Goal: Task Accomplishment & Management: Complete application form

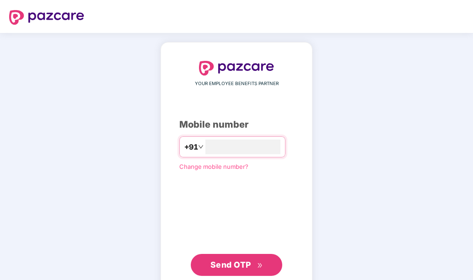
type input "**********"
click at [221, 263] on span "Send OTP" at bounding box center [230, 265] width 41 height 10
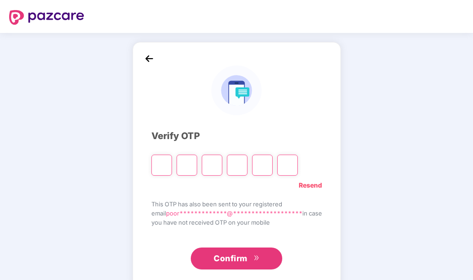
type input "*"
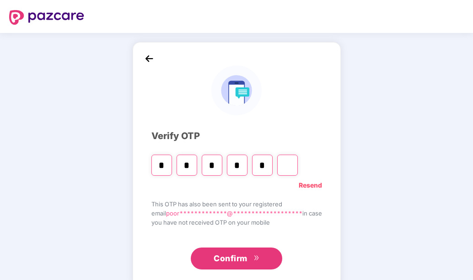
type input "*"
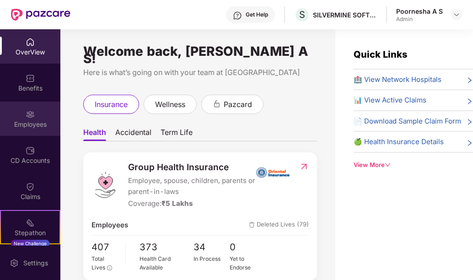
click at [41, 111] on div "Employees" at bounding box center [30, 119] width 60 height 34
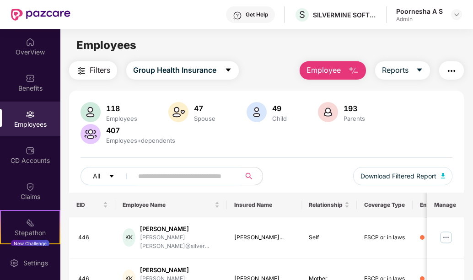
click at [150, 178] on input "text" at bounding box center [183, 176] width 90 height 14
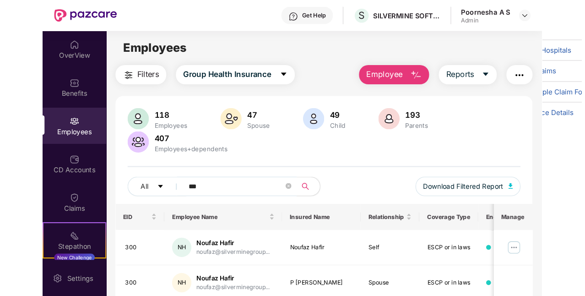
scroll to position [70, 0]
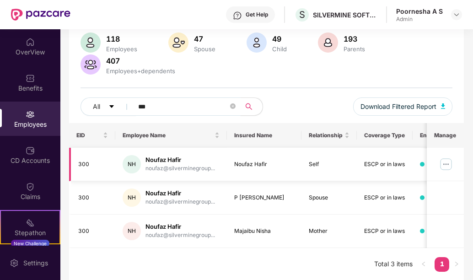
type input "***"
click at [447, 165] on img at bounding box center [446, 164] width 15 height 15
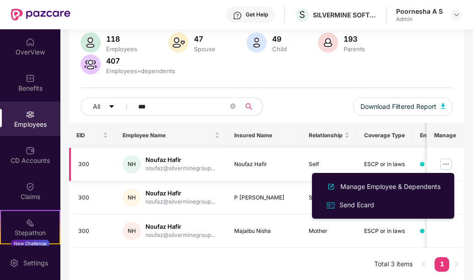
click at [207, 164] on div "noufaz@silverminegroup..." at bounding box center [181, 168] width 70 height 9
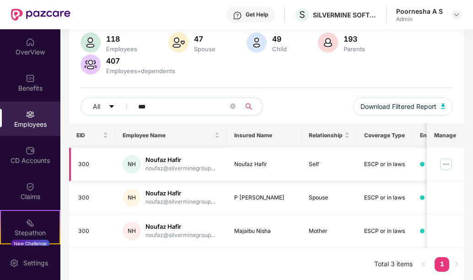
click at [449, 159] on img at bounding box center [446, 164] width 15 height 15
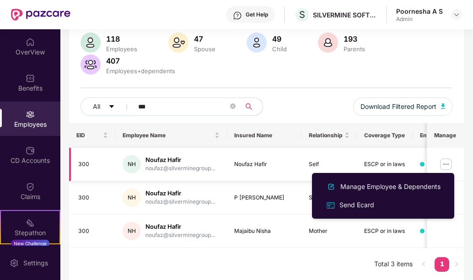
click at [213, 162] on div "Noufaz Hafir" at bounding box center [181, 160] width 70 height 9
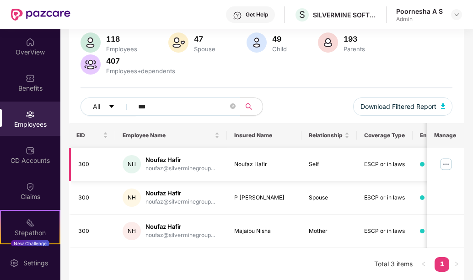
click at [170, 162] on div "Noufaz Hafir" at bounding box center [181, 160] width 70 height 9
click at [148, 161] on div "Noufaz Hafir" at bounding box center [181, 160] width 70 height 9
click at [99, 158] on td "300" at bounding box center [92, 164] width 47 height 33
drag, startPoint x: 268, startPoint y: 162, endPoint x: 235, endPoint y: 165, distance: 33.6
click at [235, 165] on div "Noufaz Hafir" at bounding box center [264, 164] width 60 height 9
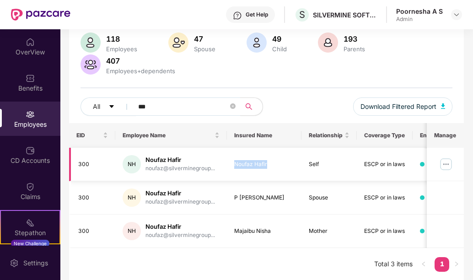
copy div "Noufaz Hafir"
click at [250, 197] on div "P [PERSON_NAME]" at bounding box center [264, 198] width 60 height 9
copy div "P [PERSON_NAME]"
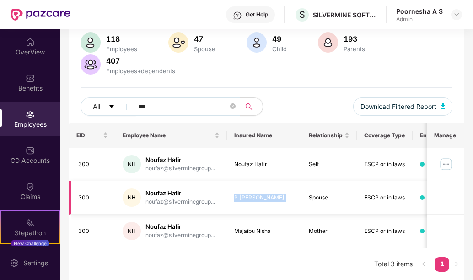
copy div "P [PERSON_NAME]"
drag, startPoint x: 175, startPoint y: 158, endPoint x: 147, endPoint y: 156, distance: 28.0
click at [147, 156] on div "Noufaz Hafir" at bounding box center [181, 160] width 70 height 9
copy div "Noufaz Hafir"
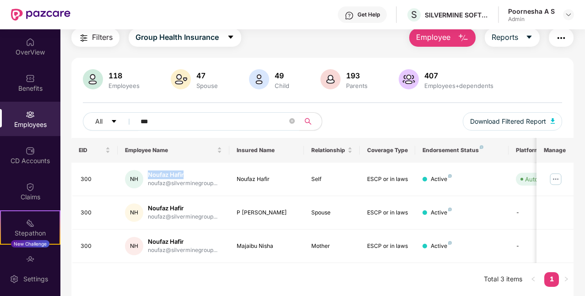
scroll to position [32, 0]
click at [284, 263] on div "EID Employee Name Insured Name Relationship Coverage Type Endorsement Status Pl…" at bounding box center [322, 218] width 502 height 158
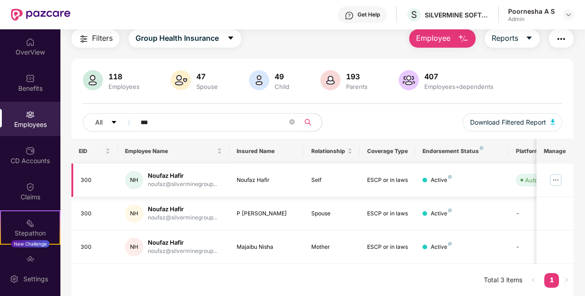
click at [473, 177] on img at bounding box center [555, 179] width 15 height 15
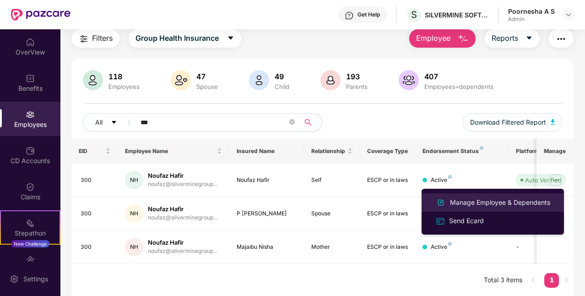
click at [473, 207] on div "Manage Employee & Dependents" at bounding box center [492, 202] width 119 height 11
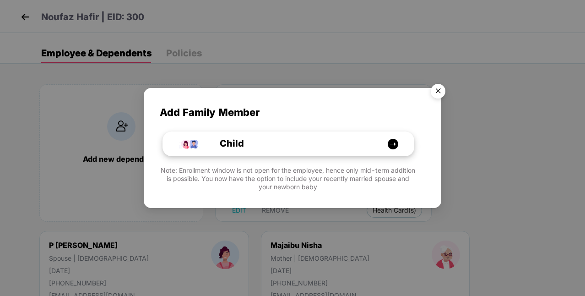
click at [284, 142] on div "Child" at bounding box center [293, 143] width 188 height 14
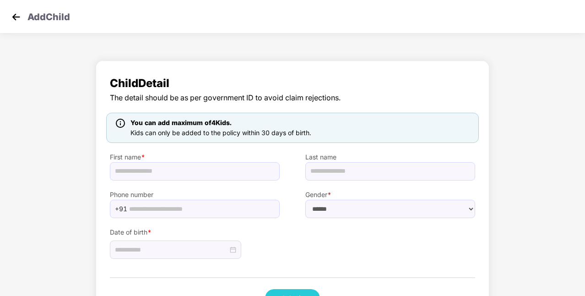
click at [18, 14] on img at bounding box center [16, 17] width 14 height 14
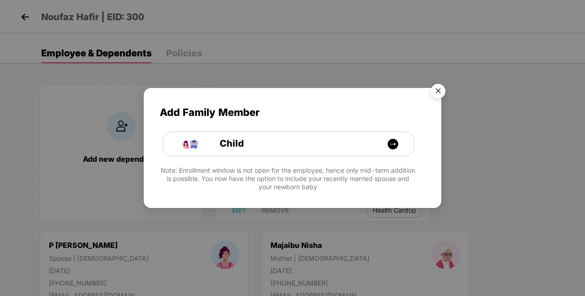
click at [440, 90] on img "Close" at bounding box center [438, 93] width 26 height 26
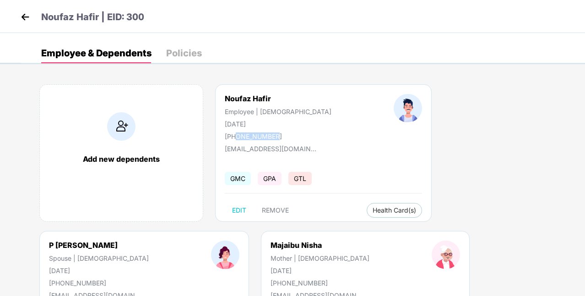
drag, startPoint x: 277, startPoint y: 135, endPoint x: 236, endPoint y: 135, distance: 41.2
click at [236, 135] on div "Noufaz Hafir Employee | [DEMOGRAPHIC_DATA] [DATE] [PHONE_NUMBER]" at bounding box center [278, 117] width 169 height 46
copy div "7406994403"
click at [126, 134] on img at bounding box center [121, 126] width 28 height 28
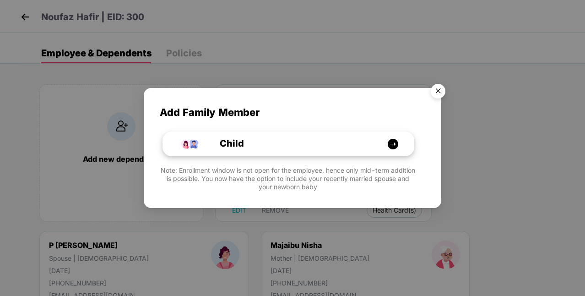
click at [342, 149] on div "Child" at bounding box center [293, 143] width 188 height 14
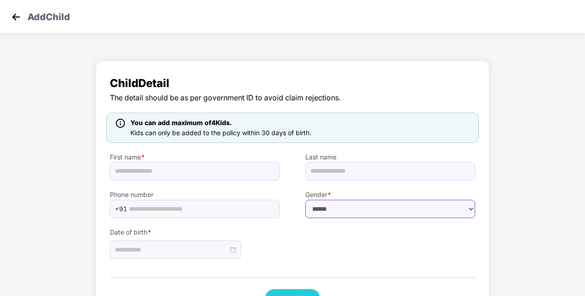
click at [332, 203] on select "****** **** ******" at bounding box center [390, 208] width 170 height 18
select select "****"
click at [305, 199] on select "****** **** ******" at bounding box center [390, 208] width 170 height 18
click at [206, 209] on input "text" at bounding box center [201, 209] width 145 height 14
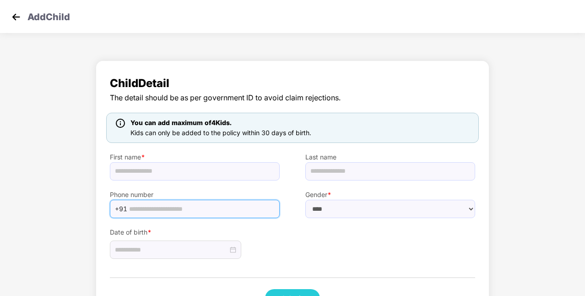
paste input "**********"
type input "**********"
click at [172, 171] on input "text" at bounding box center [195, 171] width 170 height 18
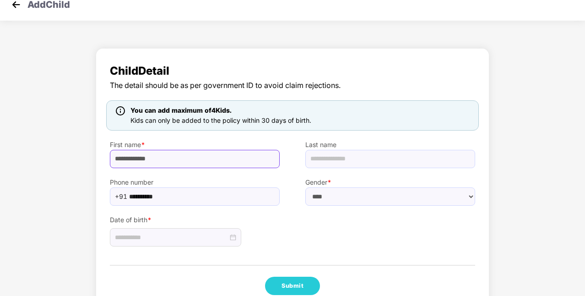
scroll to position [34, 0]
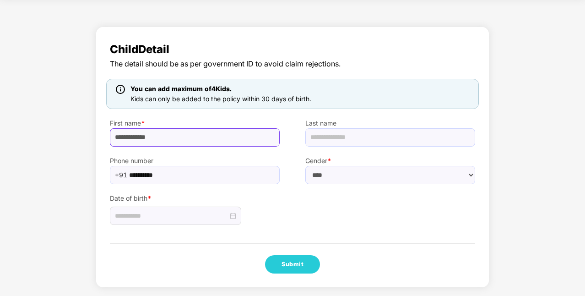
type input "**********"
click at [235, 214] on div at bounding box center [175, 215] width 121 height 10
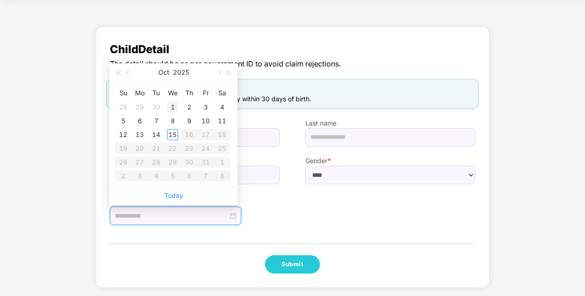
type input "**********"
click at [174, 108] on div "1" at bounding box center [172, 107] width 11 height 11
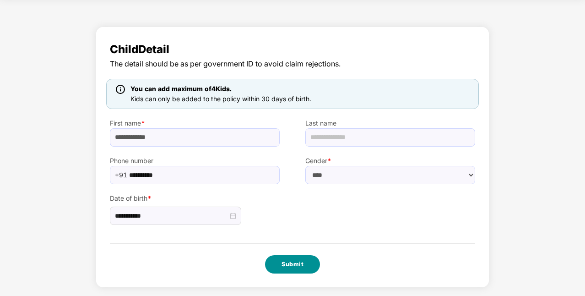
click at [294, 265] on button "Submit" at bounding box center [292, 264] width 55 height 18
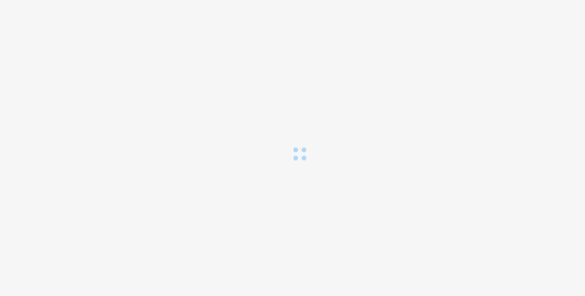
scroll to position [0, 0]
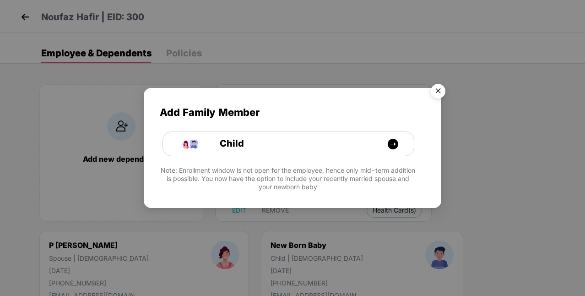
click at [438, 92] on img "Close" at bounding box center [438, 93] width 26 height 26
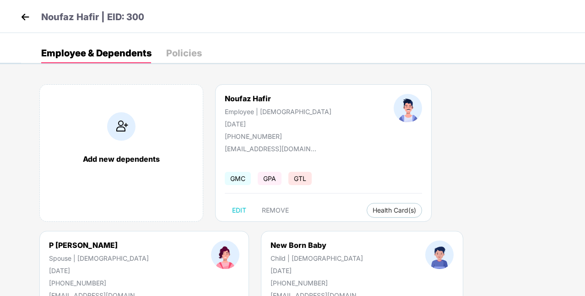
click at [24, 15] on img at bounding box center [25, 17] width 14 height 14
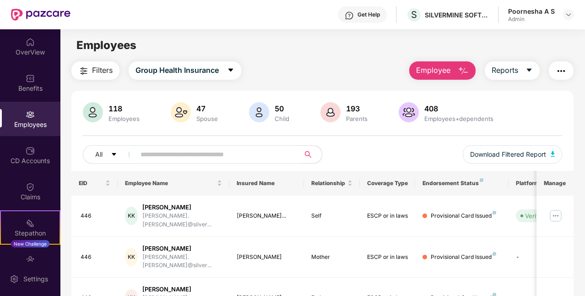
click at [156, 157] on input "text" at bounding box center [213, 154] width 147 height 14
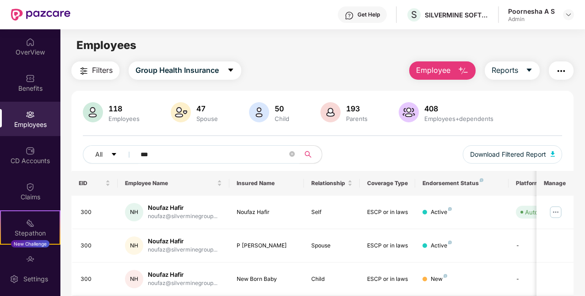
scroll to position [65, 0]
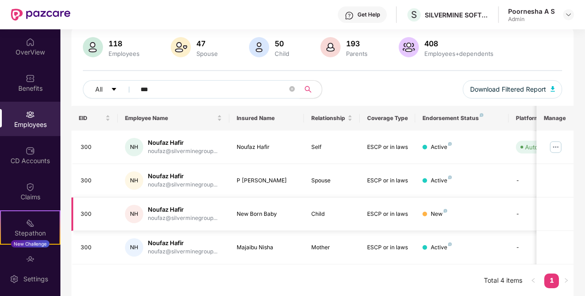
type input "***"
click at [473, 214] on div "New" at bounding box center [461, 214] width 78 height 9
click at [124, 213] on td "NH Noufaz Hafir noufaz@silverminegroup..." at bounding box center [174, 213] width 112 height 33
